Goal: Check status: Check status

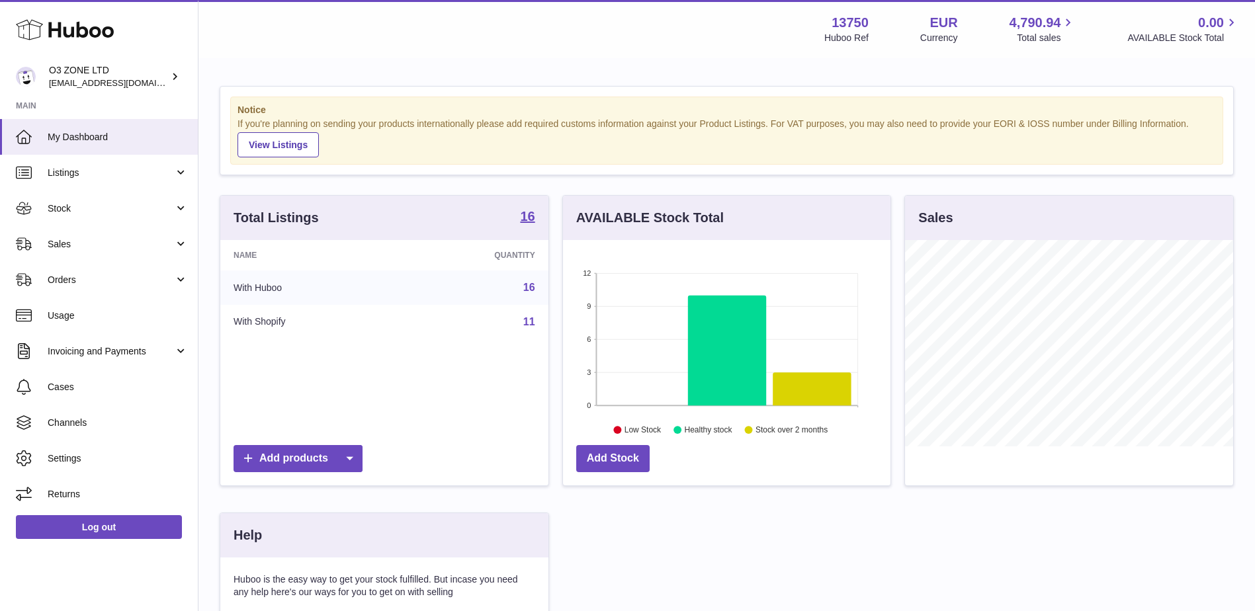
scroll to position [206, 331]
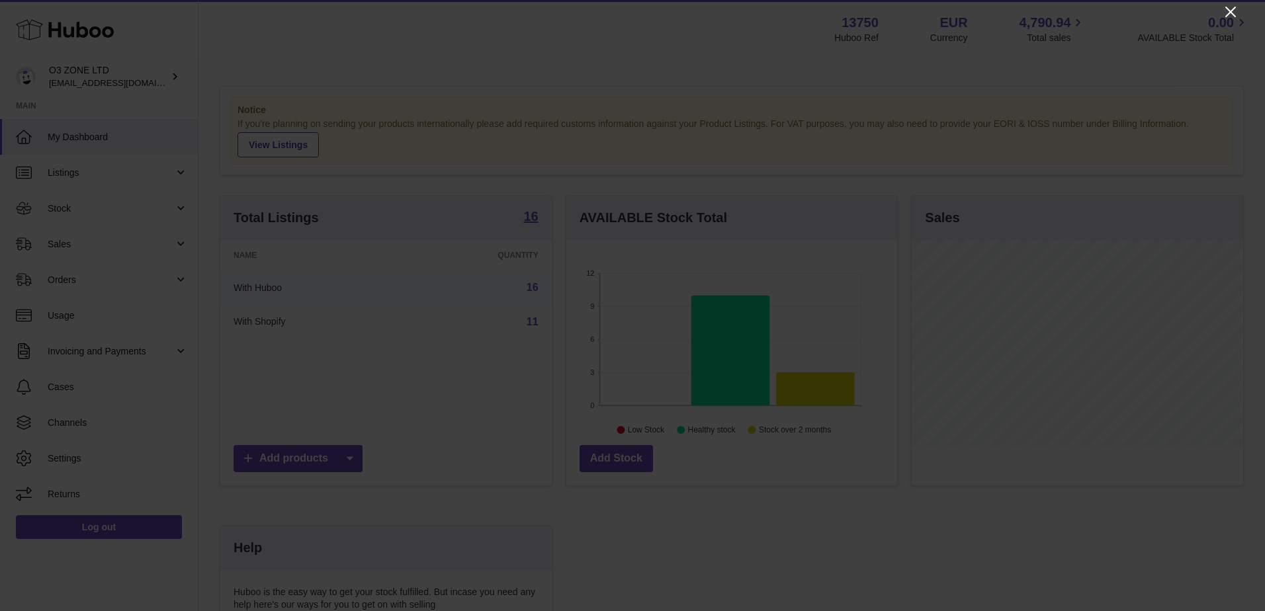
click at [1228, 13] on icon "Close" at bounding box center [1231, 12] width 16 height 16
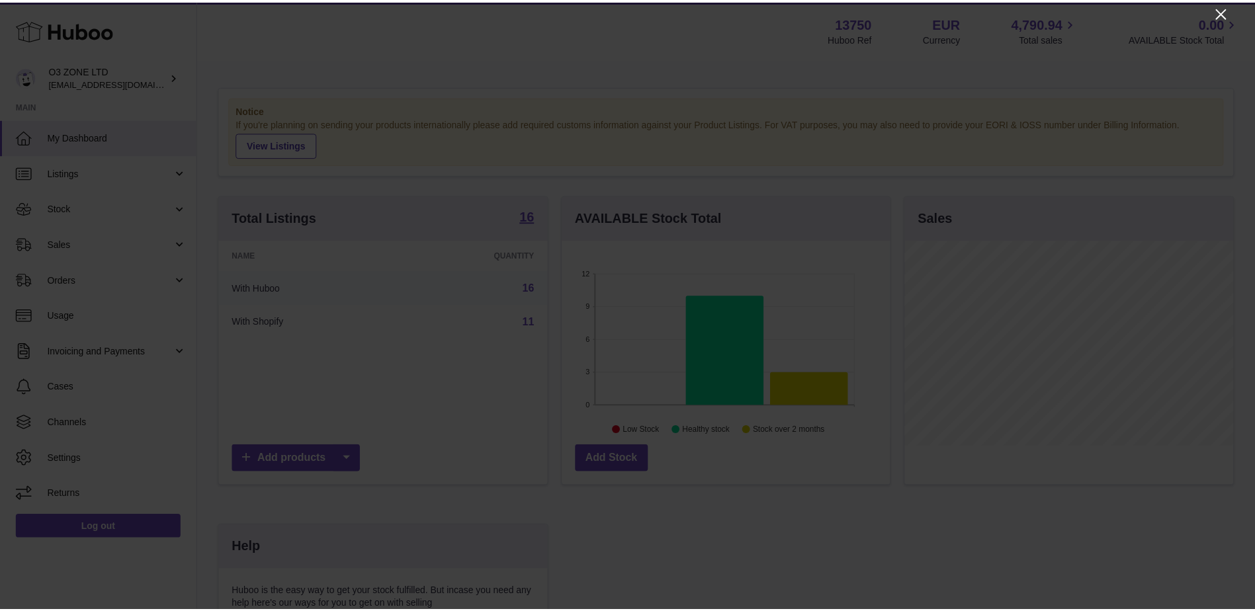
scroll to position [661436, 661315]
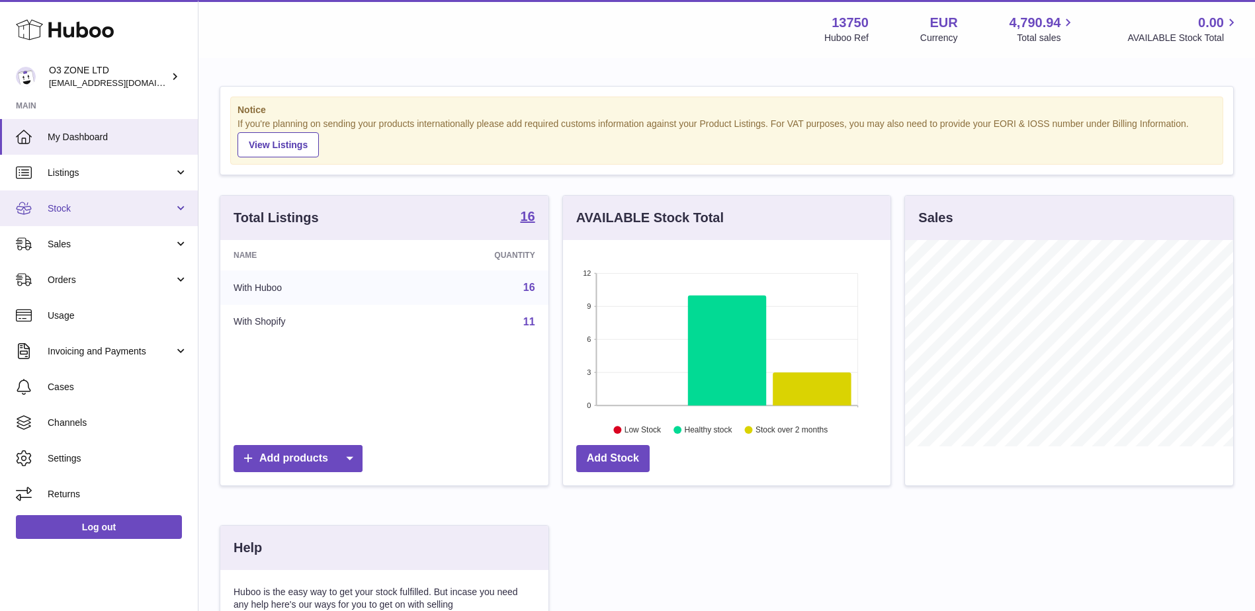
click at [105, 218] on link "Stock" at bounding box center [99, 209] width 198 height 36
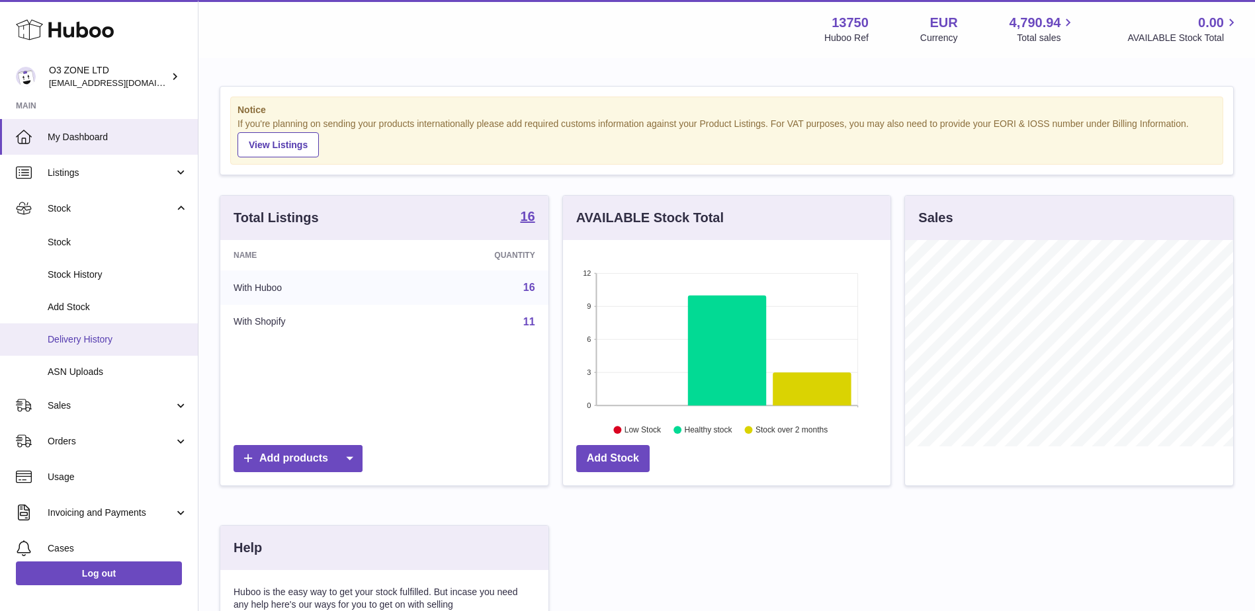
click at [112, 334] on span "Delivery History" at bounding box center [118, 339] width 140 height 13
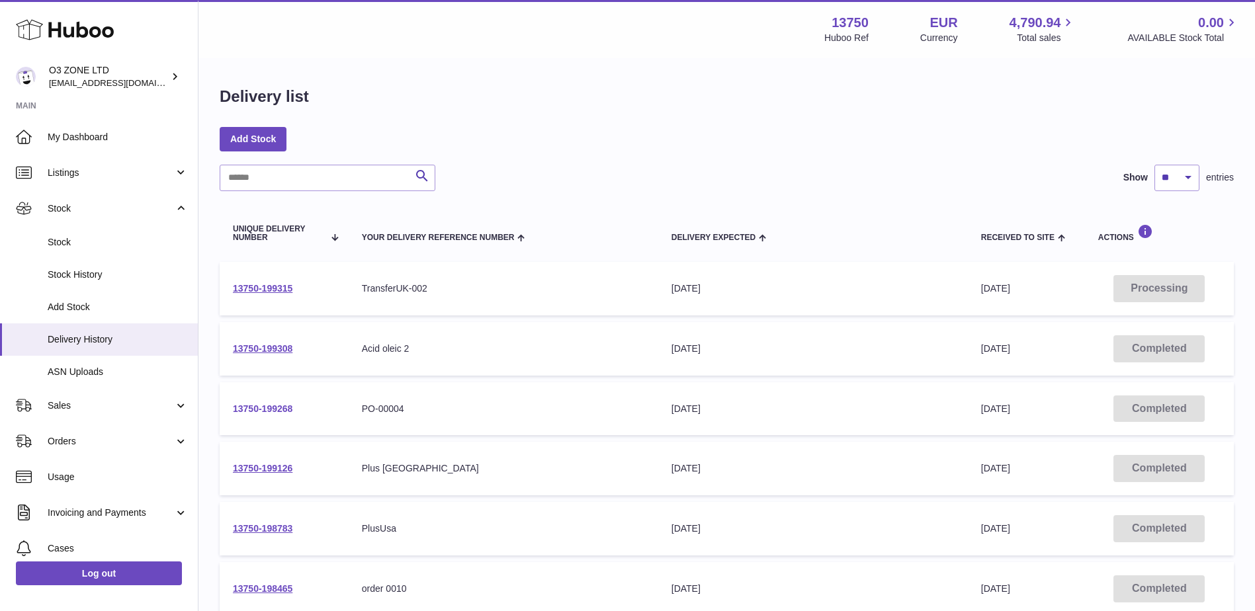
click at [276, 412] on link "13750-199268" at bounding box center [263, 409] width 60 height 11
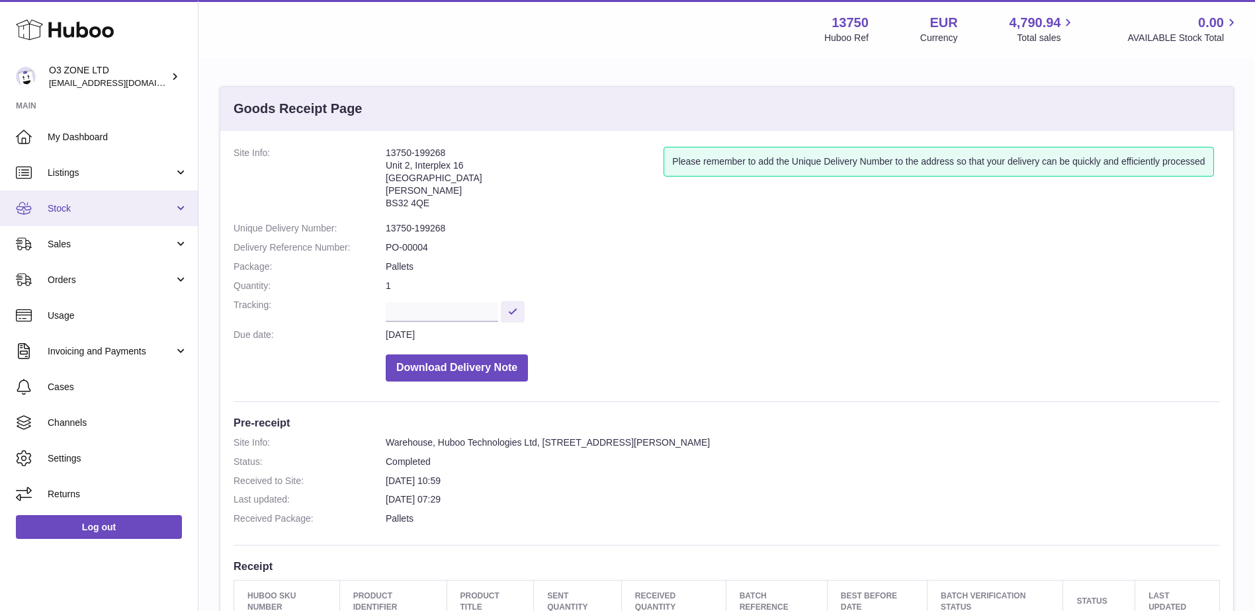
click at [94, 213] on span "Stock" at bounding box center [111, 208] width 126 height 13
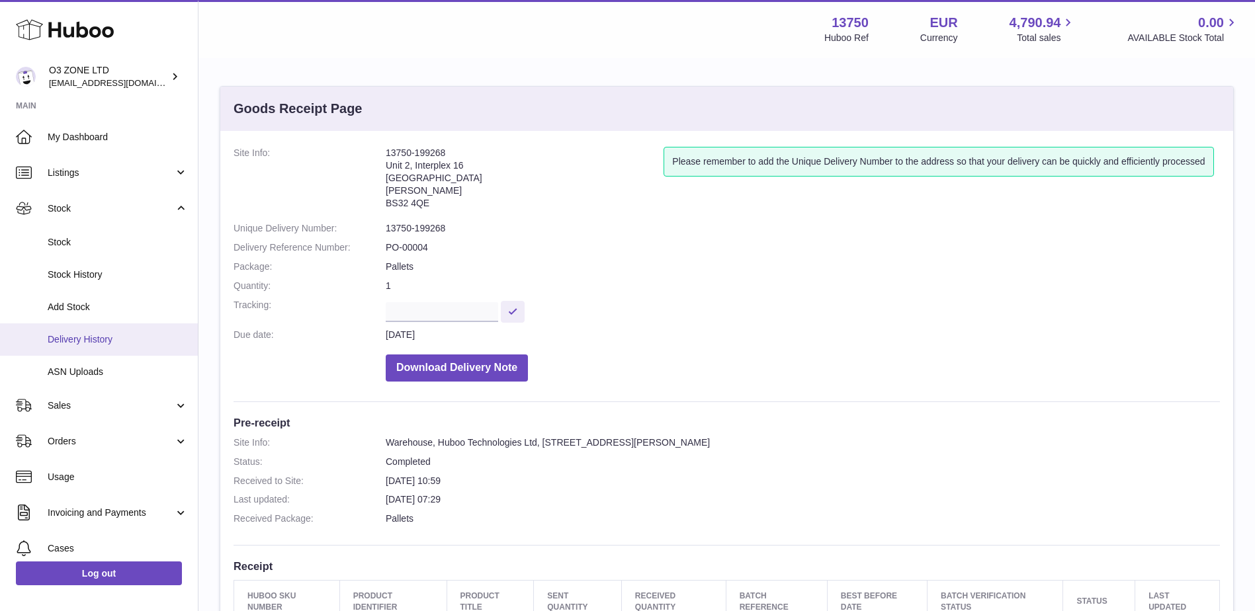
click at [94, 351] on link "Delivery History" at bounding box center [99, 340] width 198 height 32
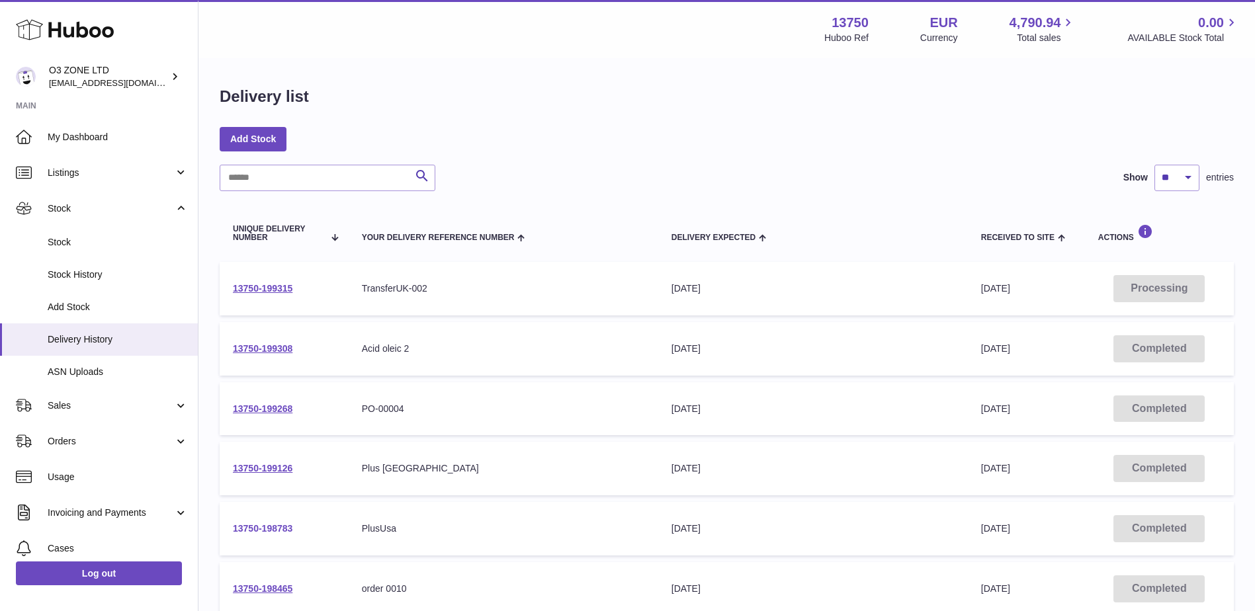
click at [281, 526] on link "13750-198783" at bounding box center [263, 528] width 60 height 11
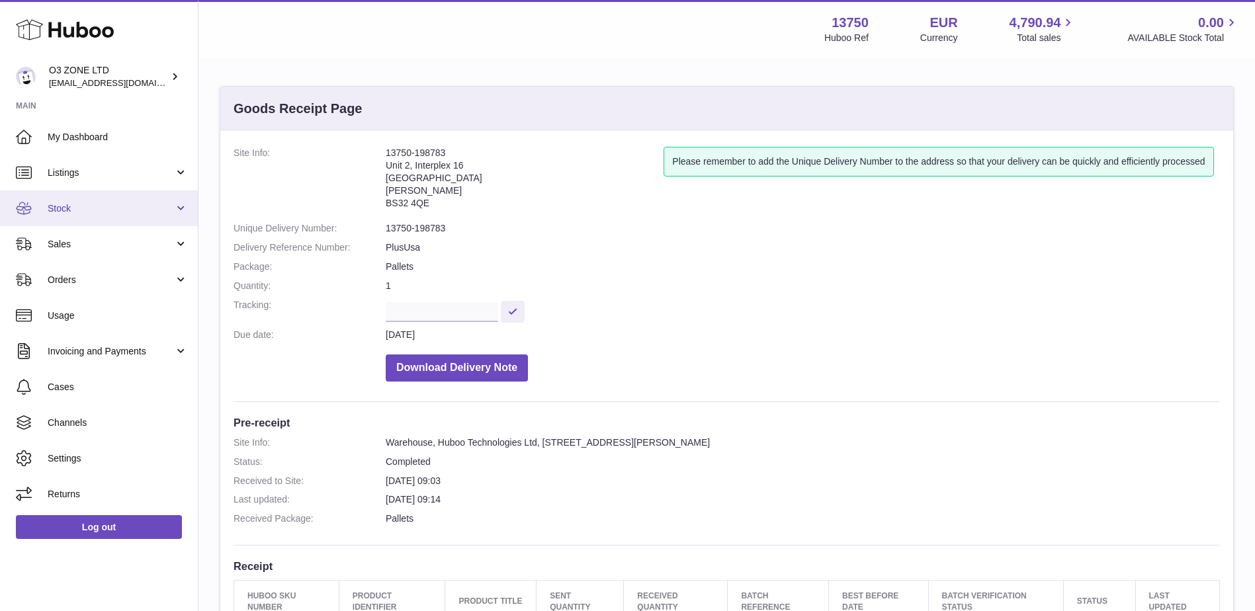
click at [87, 205] on span "Stock" at bounding box center [111, 208] width 126 height 13
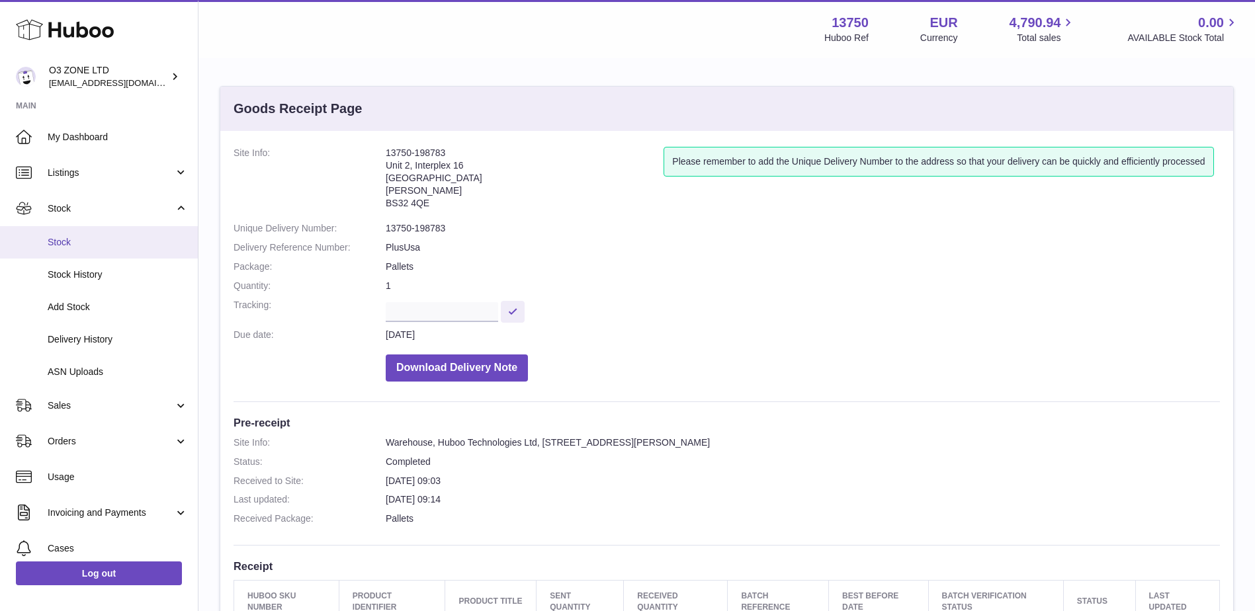
click at [106, 241] on span "Stock" at bounding box center [118, 242] width 140 height 13
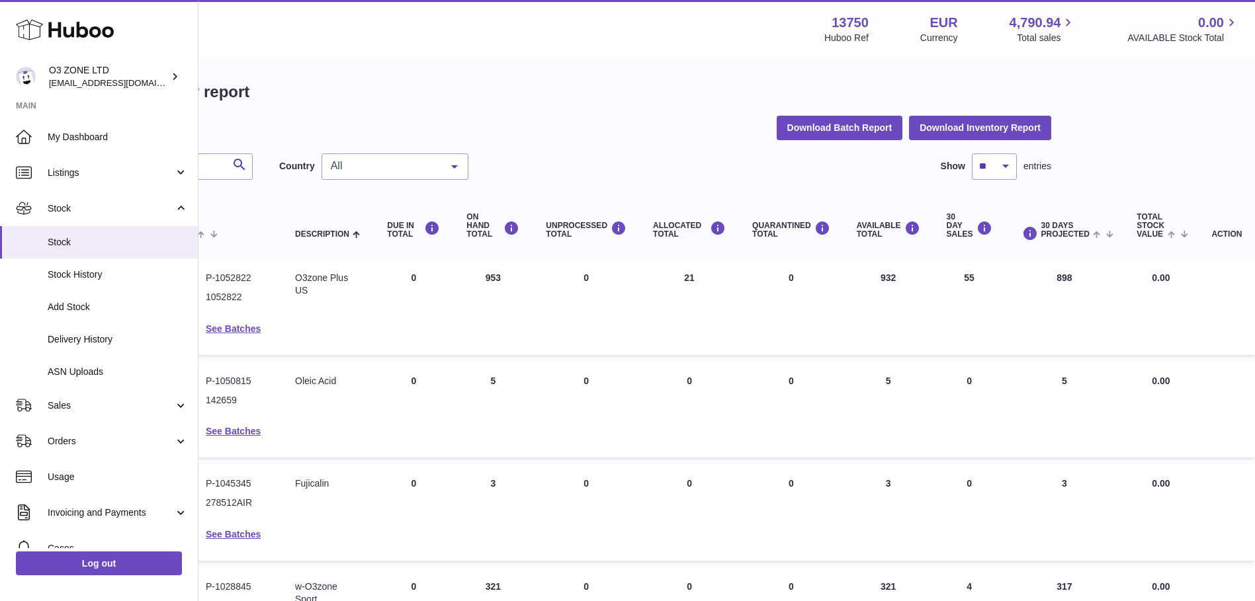
scroll to position [0, 184]
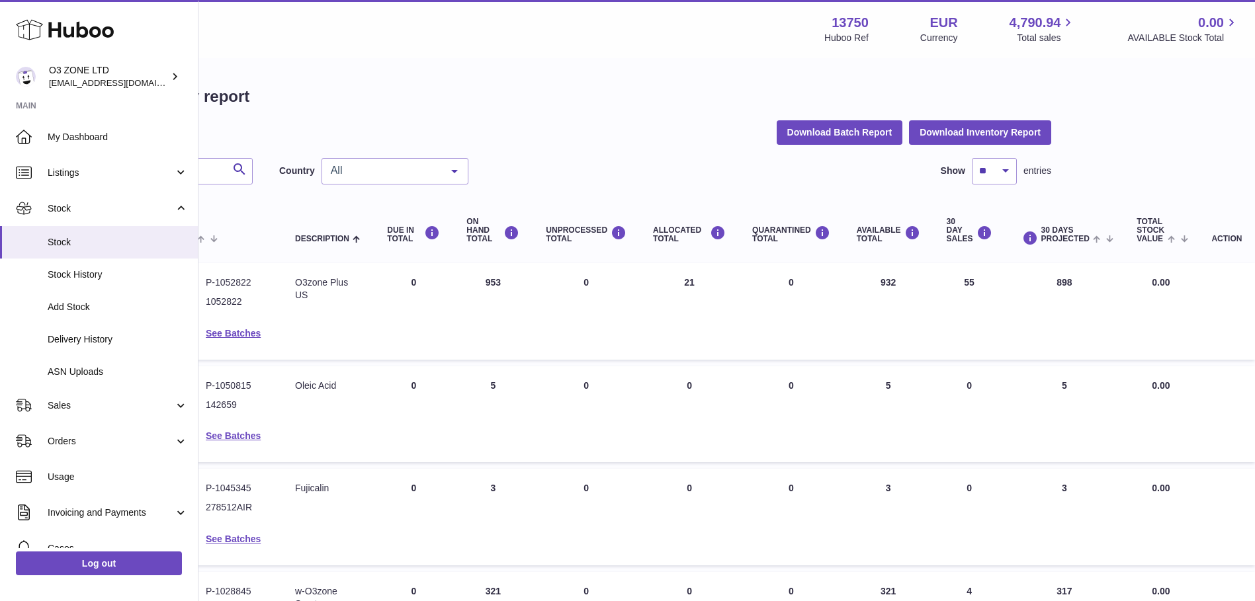
click at [396, 172] on span "All" at bounding box center [385, 170] width 114 height 13
click at [392, 244] on span "NL" at bounding box center [395, 251] width 146 height 26
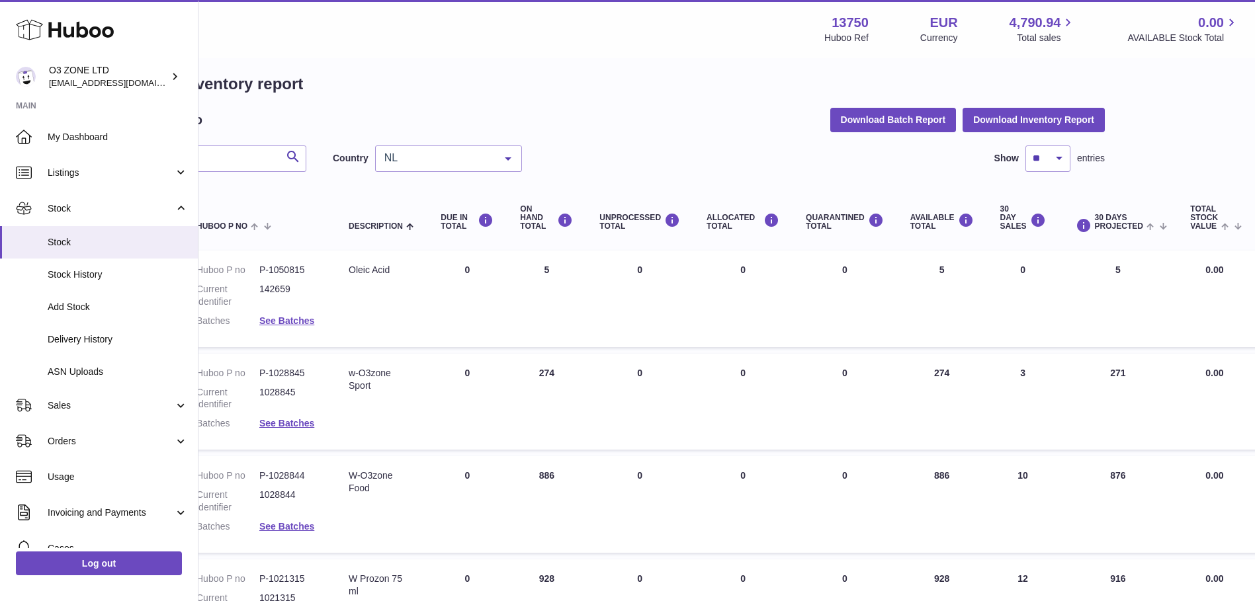
scroll to position [0, 129]
